Goal: Task Accomplishment & Management: Manage account settings

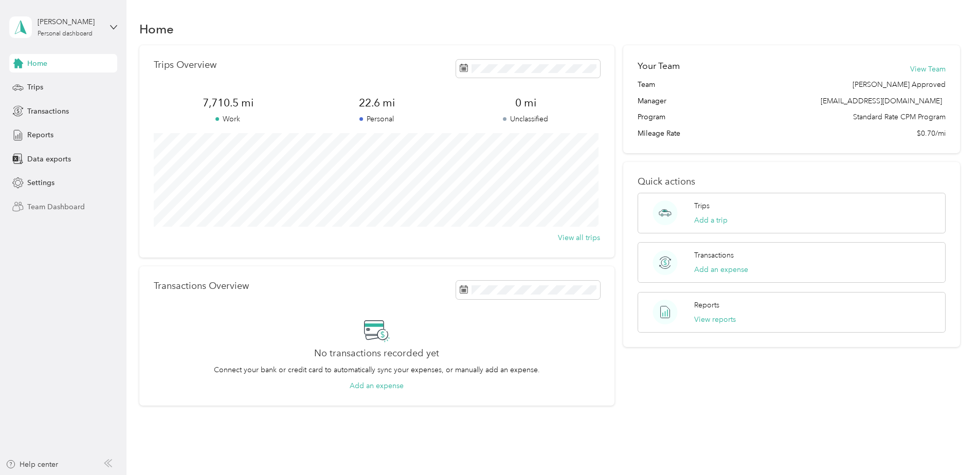
click at [70, 206] on span "Team Dashboard" at bounding box center [56, 207] width 58 height 11
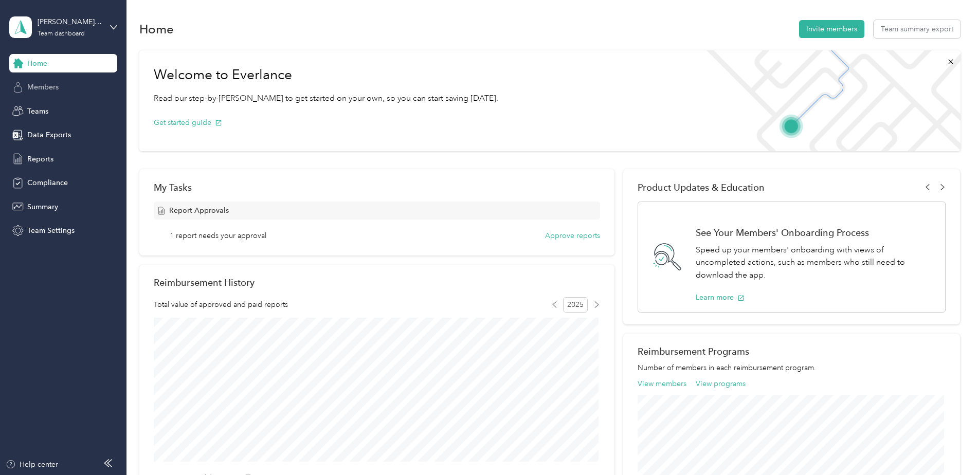
click at [46, 88] on span "Members" at bounding box center [42, 87] width 31 height 11
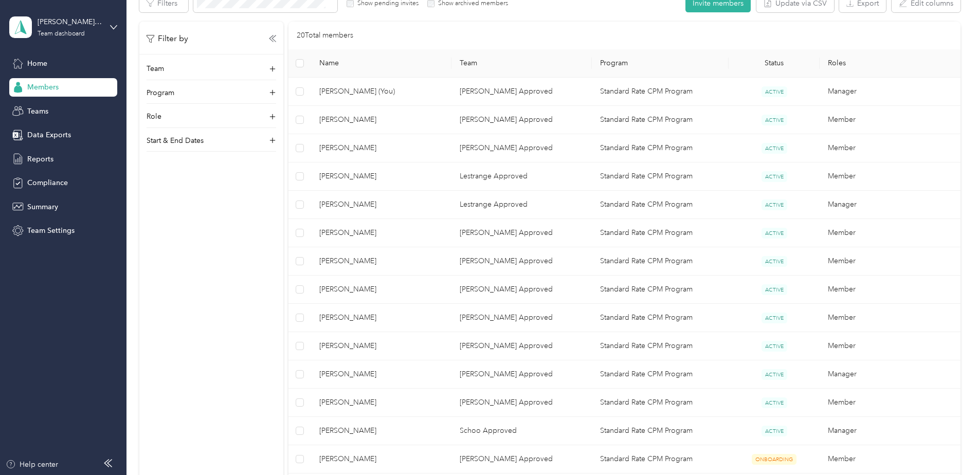
scroll to position [206, 0]
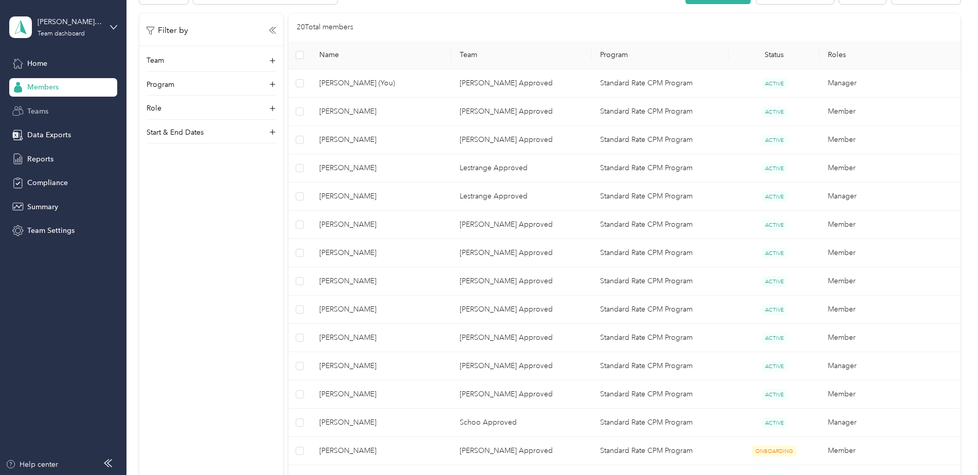
click at [37, 110] on span "Teams" at bounding box center [37, 111] width 21 height 11
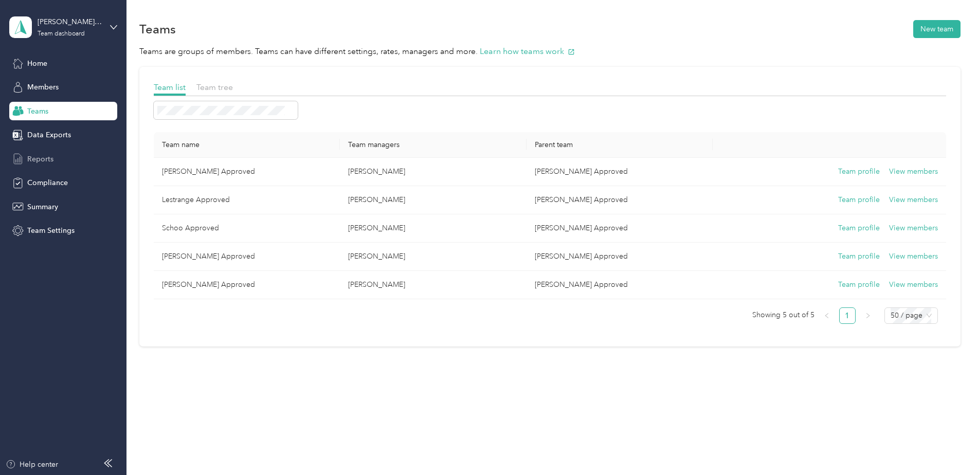
click at [40, 157] on span "Reports" at bounding box center [40, 159] width 26 height 11
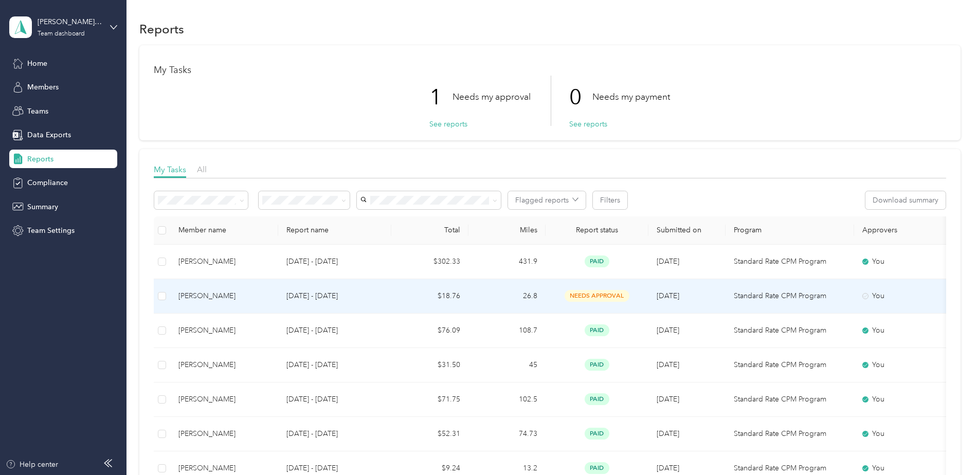
click at [602, 296] on span "needs approval" at bounding box center [597, 296] width 65 height 12
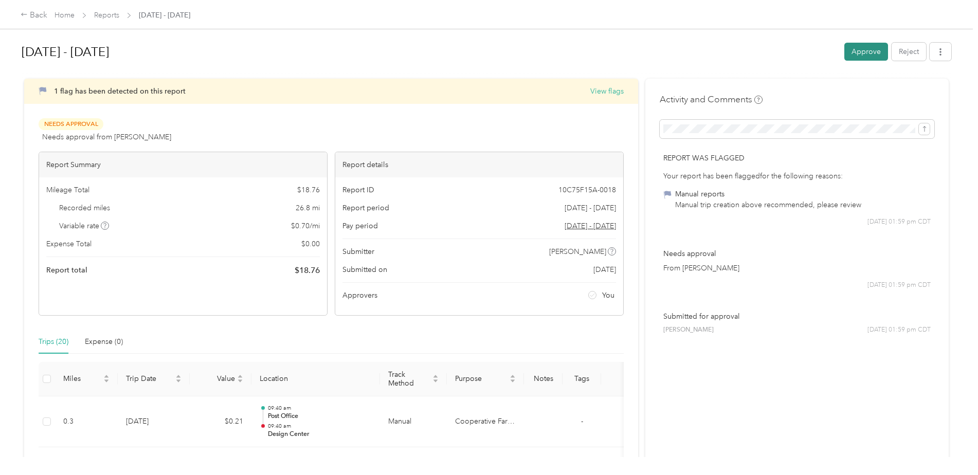
click at [867, 55] on button "Approve" at bounding box center [866, 52] width 44 height 18
